Goal: Task Accomplishment & Management: Use online tool/utility

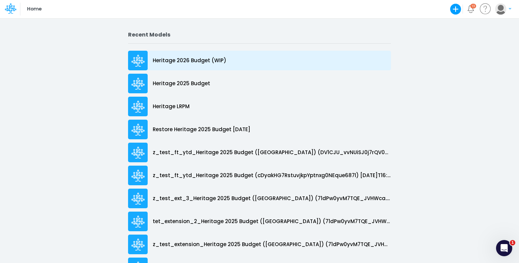
click at [213, 61] on p "Heritage 2026 Budget (WIP)" at bounding box center [190, 61] width 74 height 8
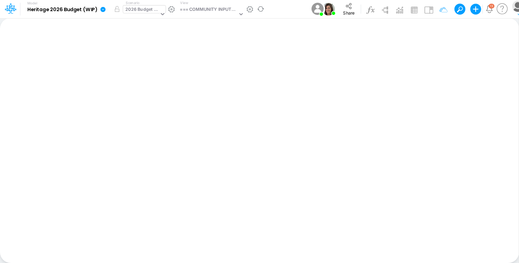
click at [149, 12] on div "2026 Budget (WIP)" at bounding box center [141, 10] width 33 height 8
